Goal: Obtain resource: Download file/media

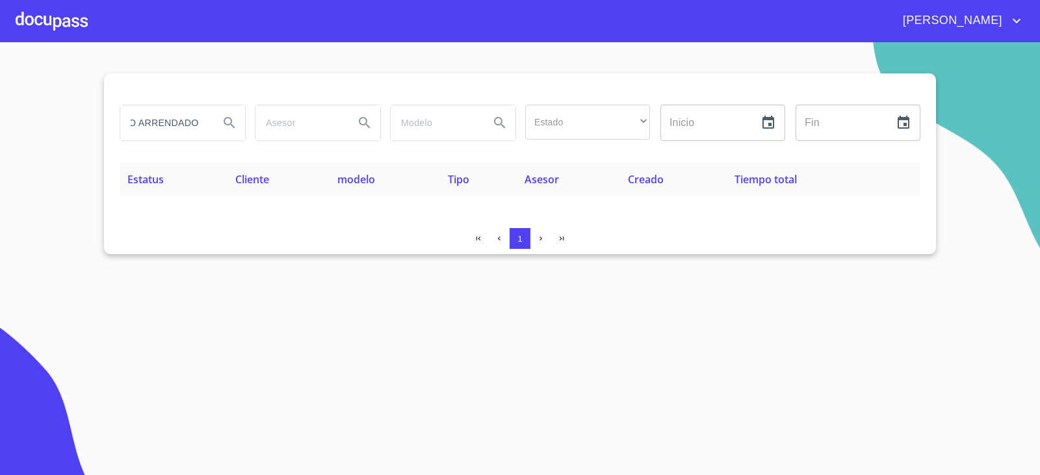
scroll to position [0, 36]
type input "GRUPO ARRENDADOR"
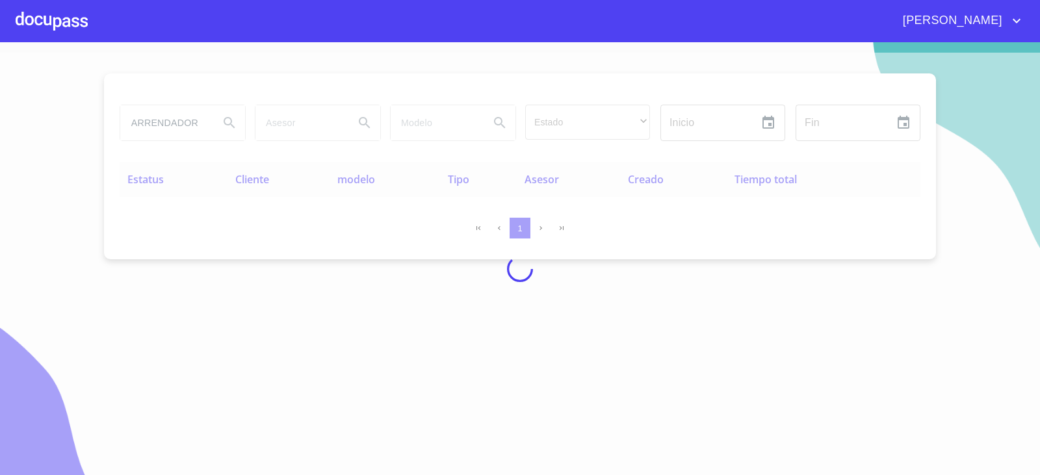
scroll to position [0, 0]
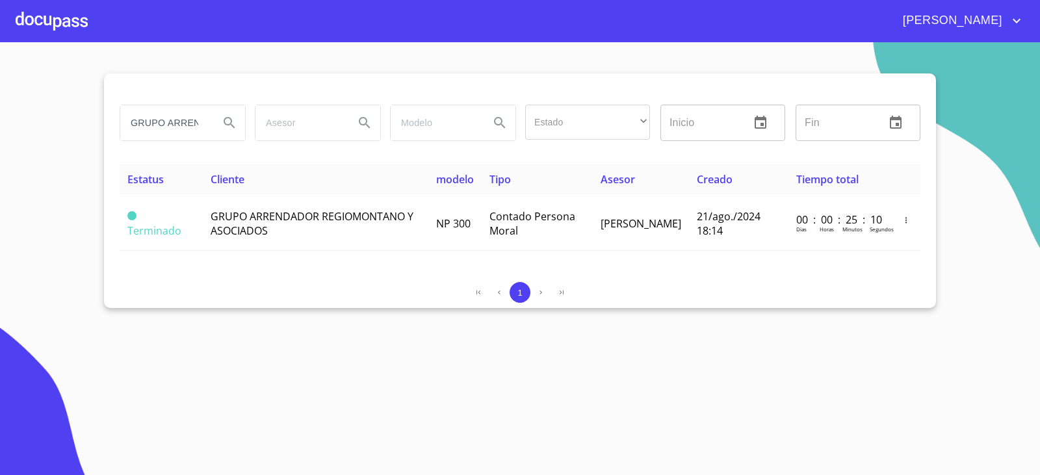
click at [218, 364] on section "GRUPO ARRENDADOR Estado ​ ​ Inicio ​ Fin ​ Estatus Cliente modelo Tipo Asesor C…" at bounding box center [520, 258] width 1040 height 433
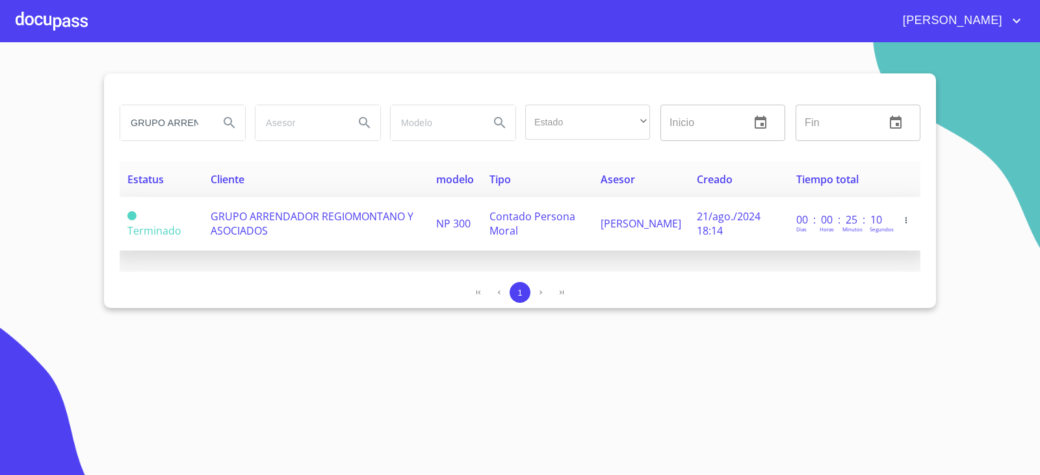
click at [273, 229] on td "GRUPO ARRENDADOR REGIOMONTANO Y ASOCIADOS" at bounding box center [316, 224] width 226 height 54
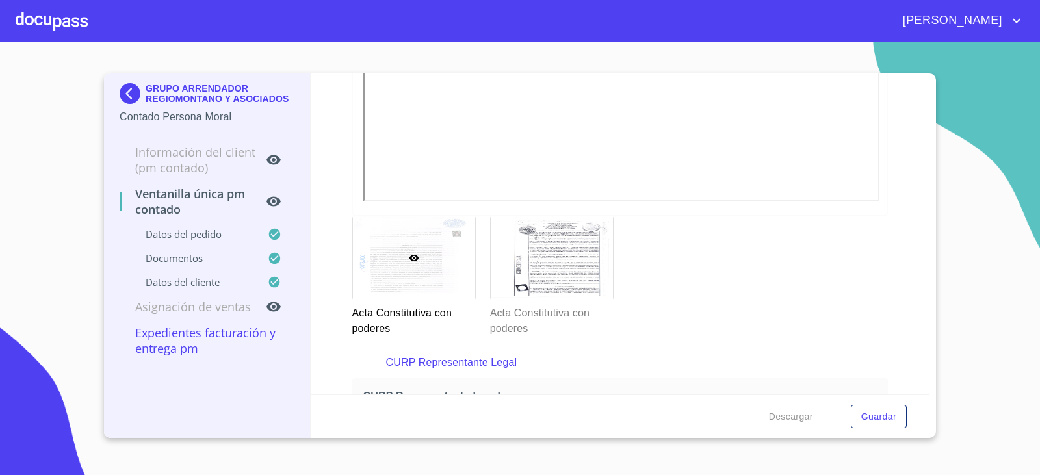
scroll to position [2537, 0]
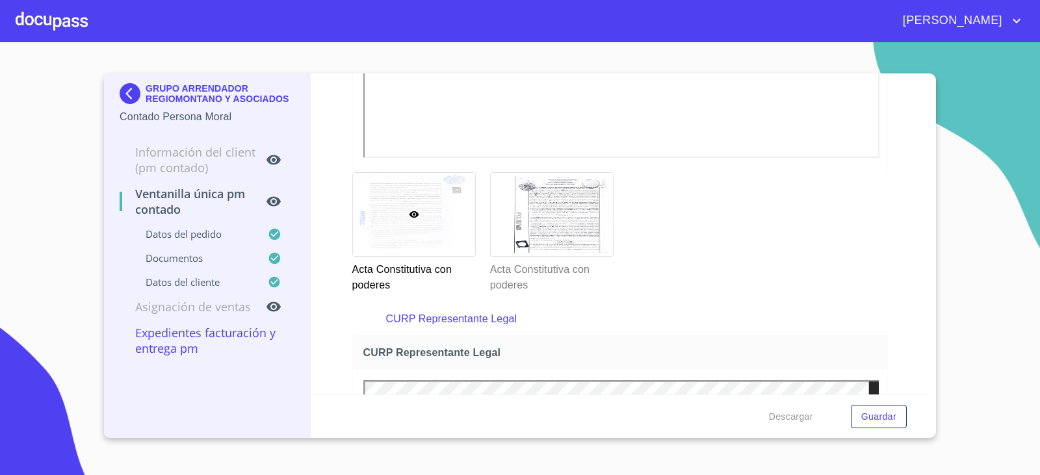
click at [432, 261] on p "Acta Constitutiva con poderes" at bounding box center [413, 275] width 122 height 36
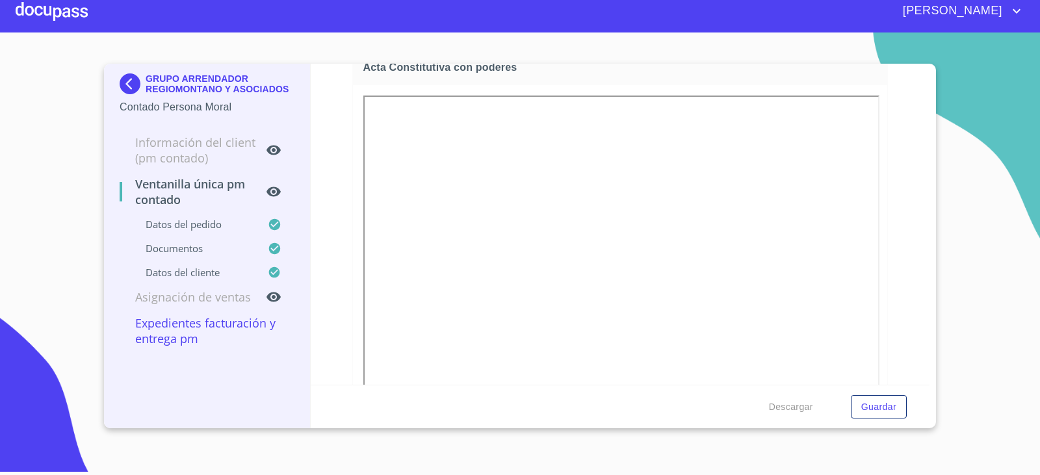
scroll to position [2325, 0]
click at [109, 89] on div "GRUPO ARRENDADOR REGIOMONTANO Y ASOCIADOS Contado Persona Moral Información del…" at bounding box center [207, 246] width 207 height 365
click at [119, 87] on div "GRUPO ARRENDADOR REGIOMONTANO Y ASOCIADOS Contado Persona Moral Información del…" at bounding box center [207, 246] width 207 height 365
click at [121, 86] on img at bounding box center [133, 83] width 26 height 21
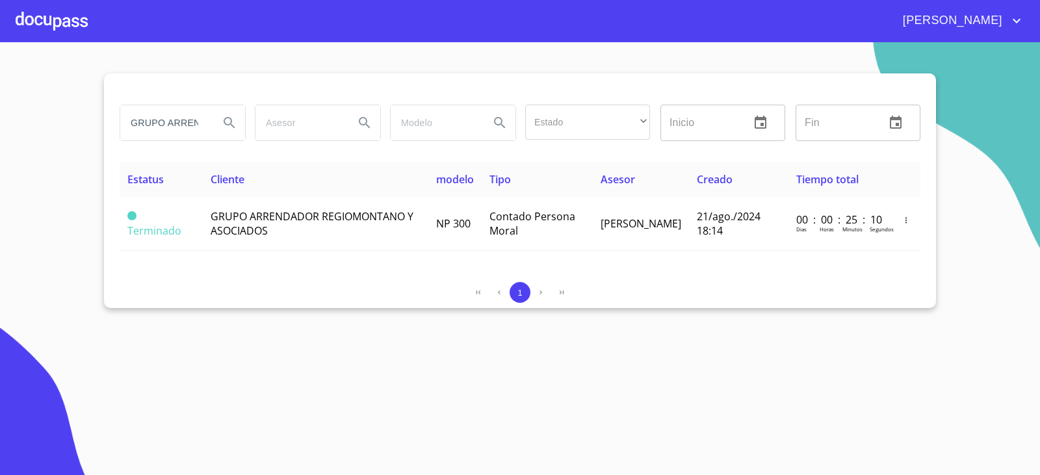
click at [169, 125] on input "GRUPO ARRENDADOR" at bounding box center [164, 122] width 88 height 35
type input "VALION"
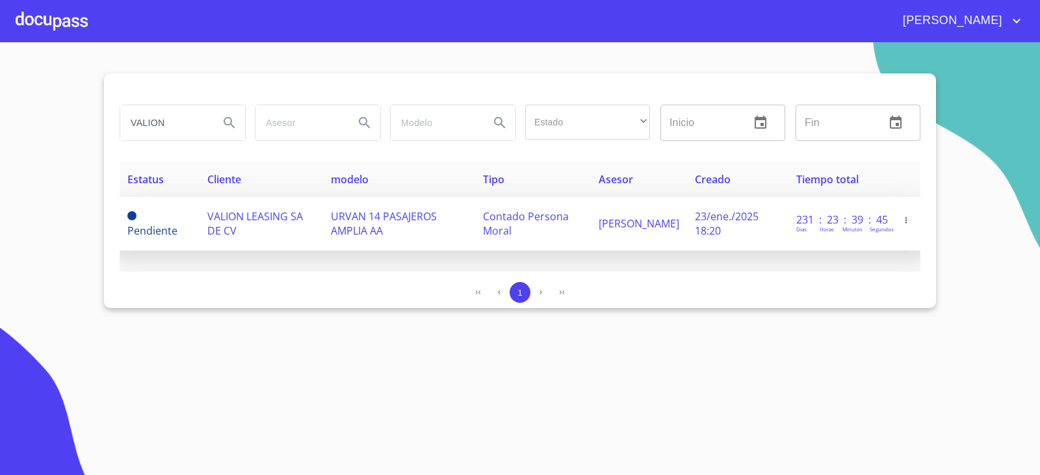
click at [205, 216] on td "VALION LEASING SA DE CV" at bounding box center [261, 224] width 123 height 54
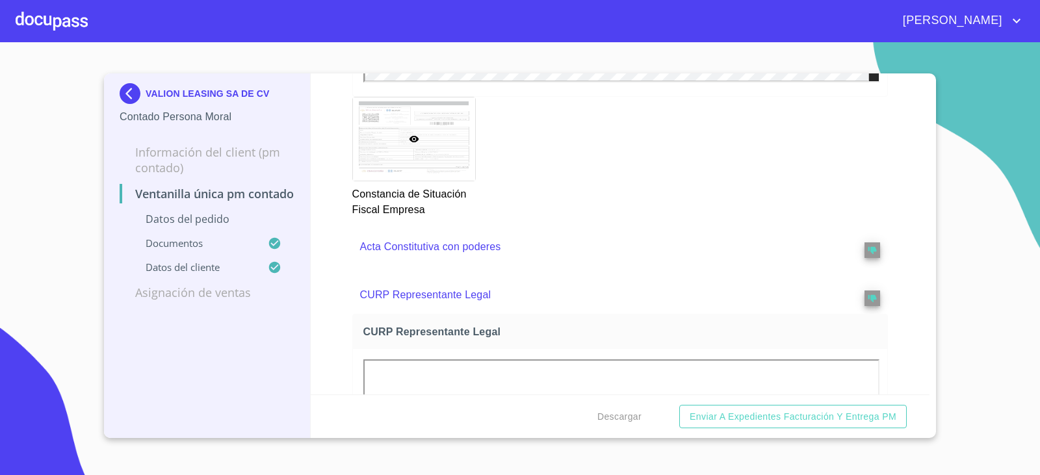
scroll to position [2405, 0]
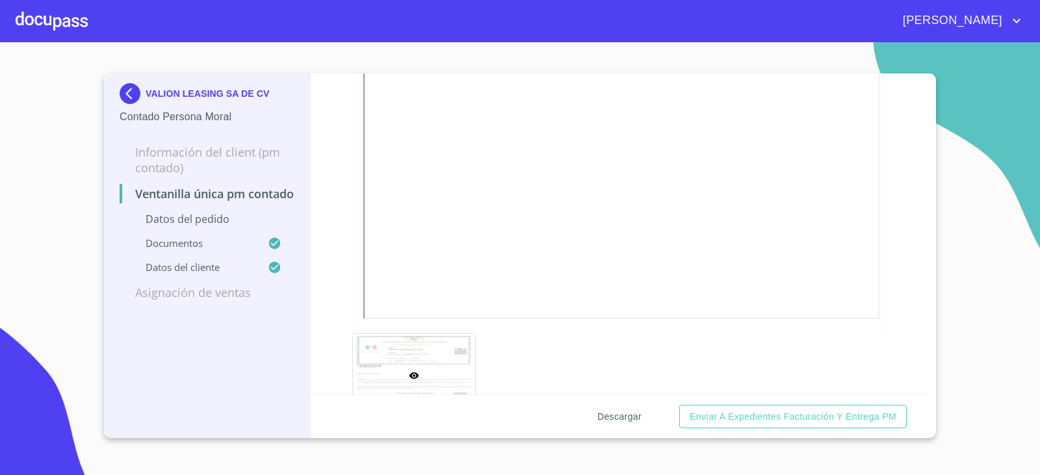
click at [623, 422] on span "Descargar" at bounding box center [619, 417] width 44 height 16
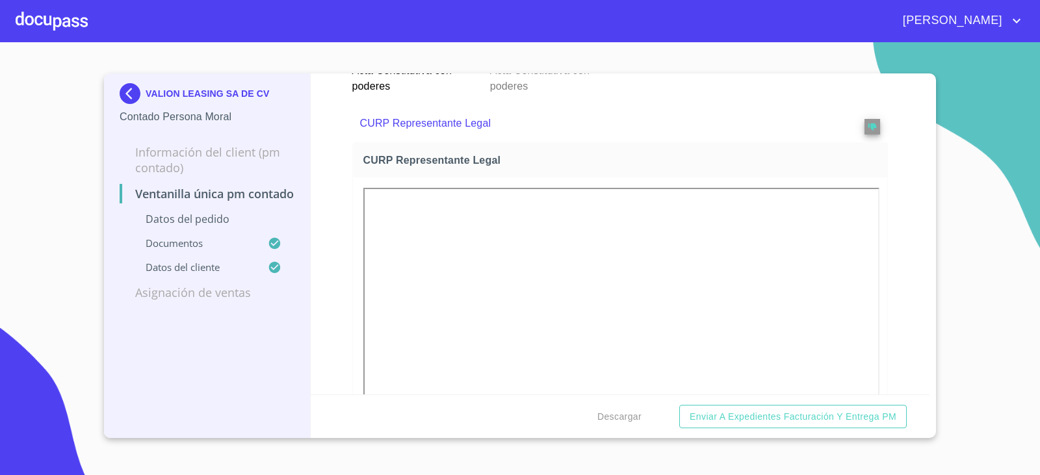
scroll to position [2610, 0]
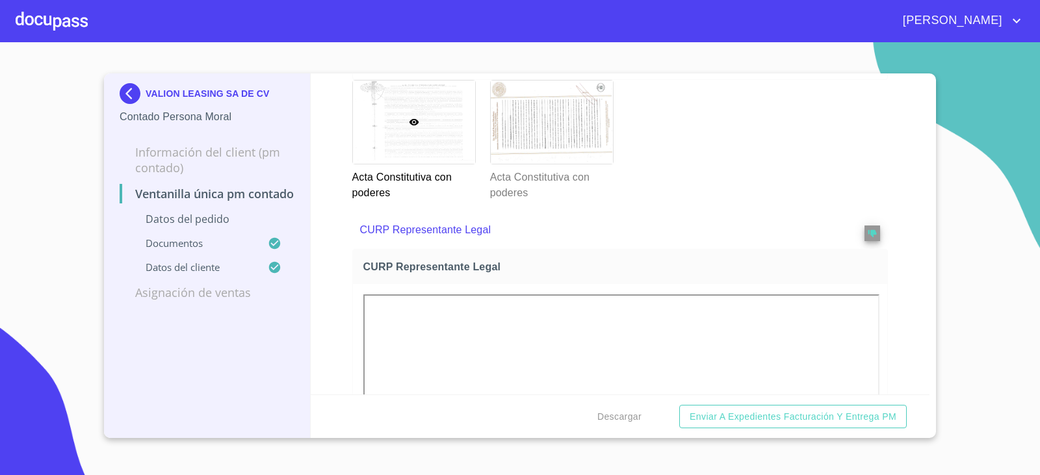
click at [136, 89] on img at bounding box center [133, 93] width 26 height 21
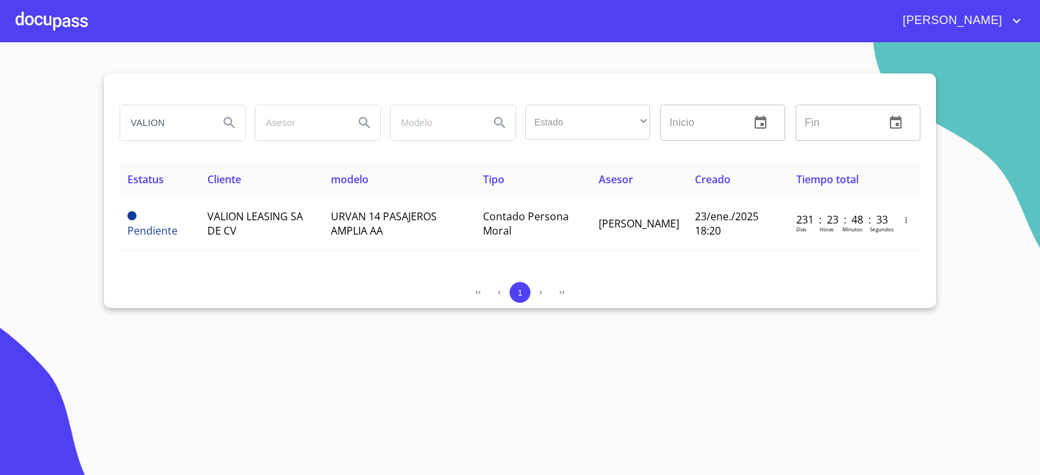
click at [194, 105] on div "VALION" at bounding box center [183, 123] width 126 height 36
click at [186, 113] on input "VALION" at bounding box center [164, 122] width 88 height 35
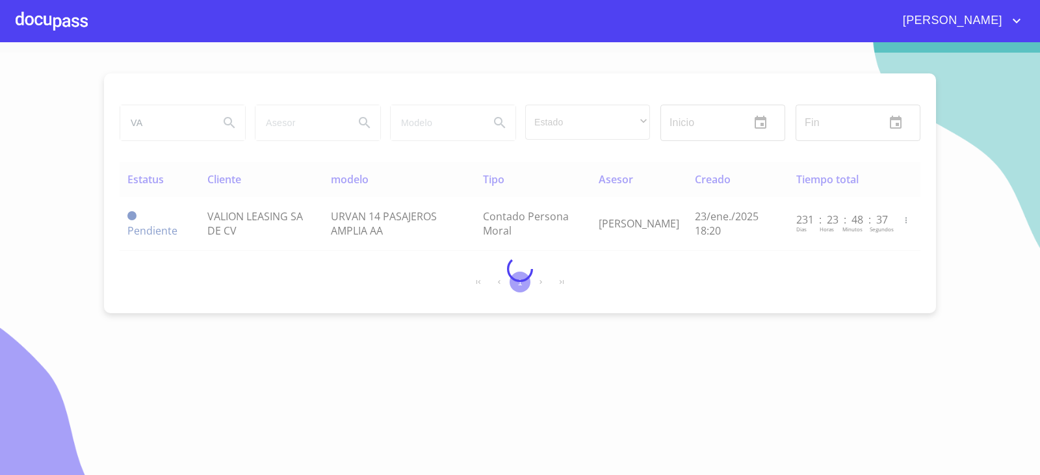
type input "V"
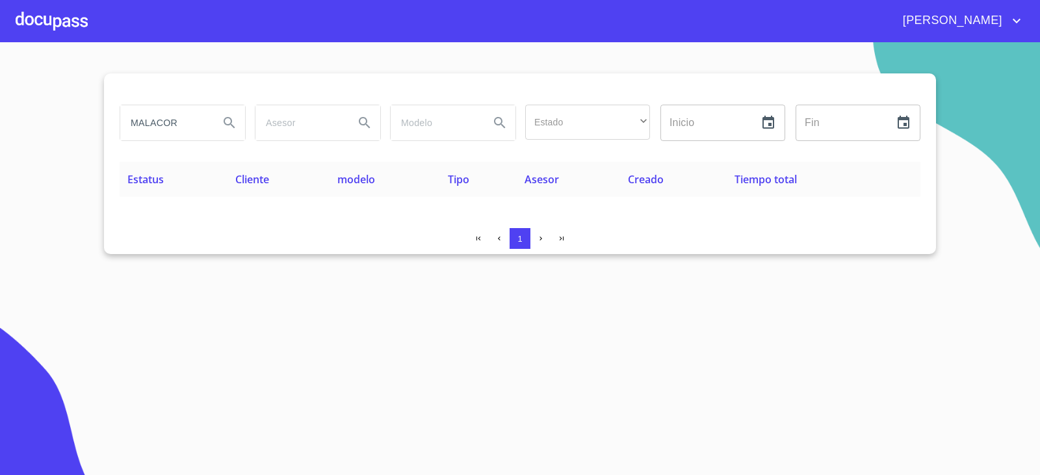
drag, startPoint x: 177, startPoint y: 120, endPoint x: 29, endPoint y: 114, distance: 147.7
click at [29, 114] on section "MALACOR Estado ​ ​ Inicio ​ Fin ​ Estatus Cliente modelo Tipo Asesor Creado Tie…" at bounding box center [520, 258] width 1040 height 433
type input "}"
click at [140, 127] on input "}" at bounding box center [164, 122] width 88 height 35
click at [149, 125] on input "}" at bounding box center [164, 122] width 88 height 35
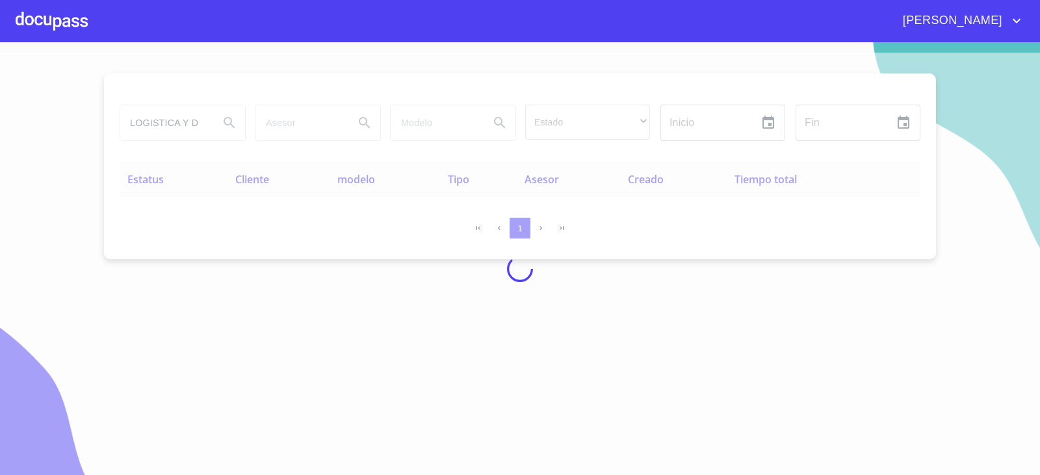
scroll to position [0, 10]
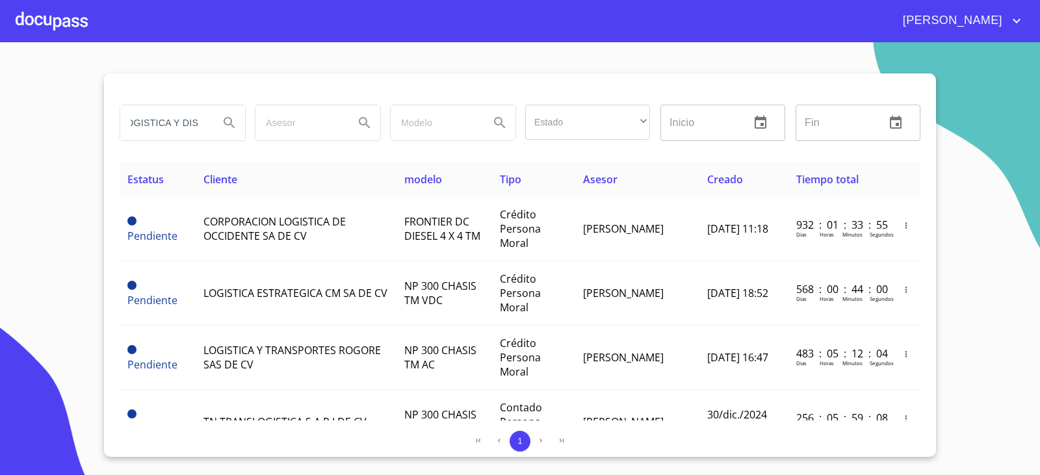
type input "LOGISTICA Y DIS"
